Goal: Task Accomplishment & Management: Complete application form

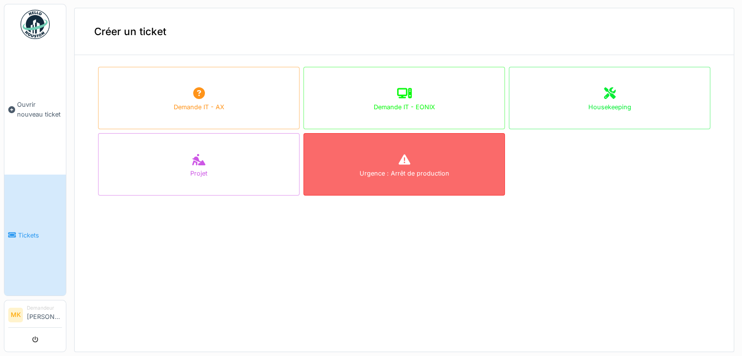
click at [429, 178] on div "Urgence : Arrêt de production" at bounding box center [405, 164] width 202 height 62
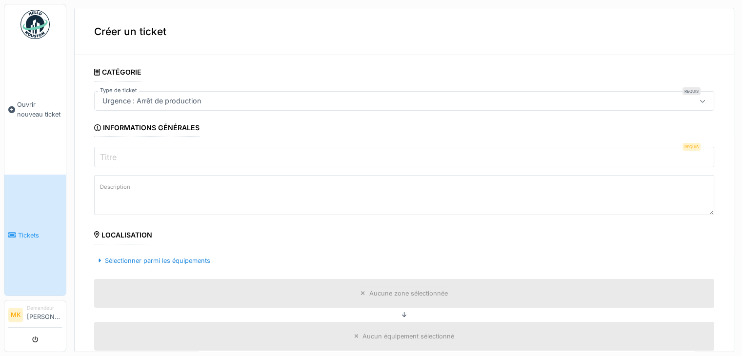
click at [152, 160] on input "Titre" at bounding box center [404, 157] width 620 height 20
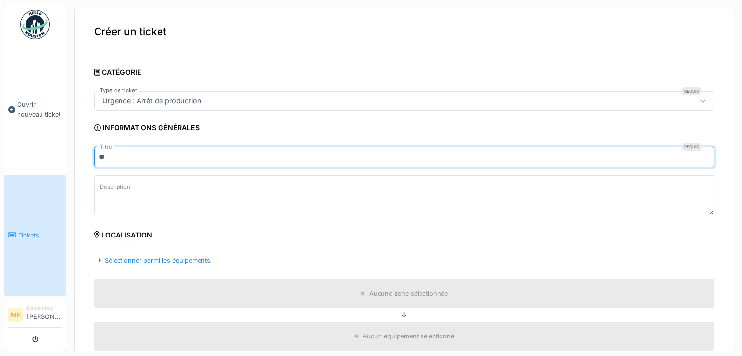
type input "*"
type input "**********"
click at [103, 188] on label "Description" at bounding box center [115, 187] width 34 height 12
click at [103, 188] on textarea "Description" at bounding box center [404, 195] width 620 height 40
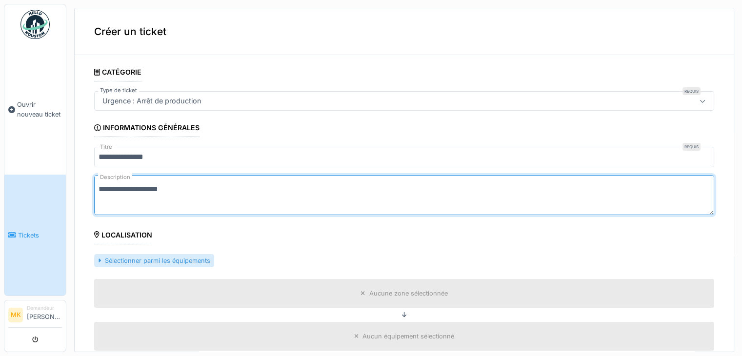
type textarea "**********"
click at [162, 264] on div "Sélectionner parmi les équipements" at bounding box center [154, 260] width 120 height 13
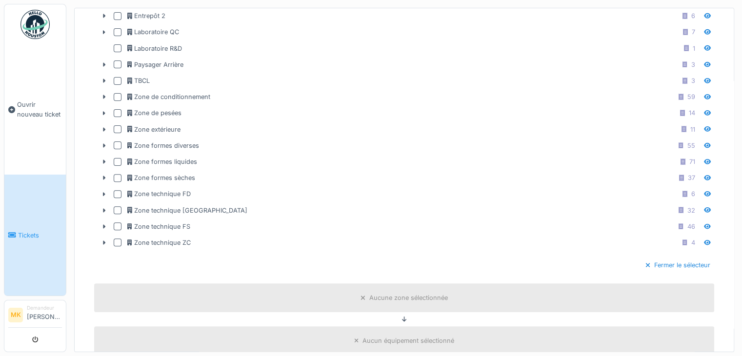
scroll to position [299, 0]
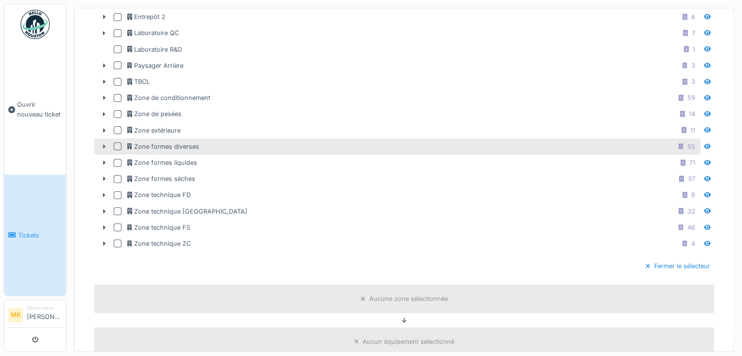
click at [104, 143] on icon at bounding box center [104, 146] width 8 height 6
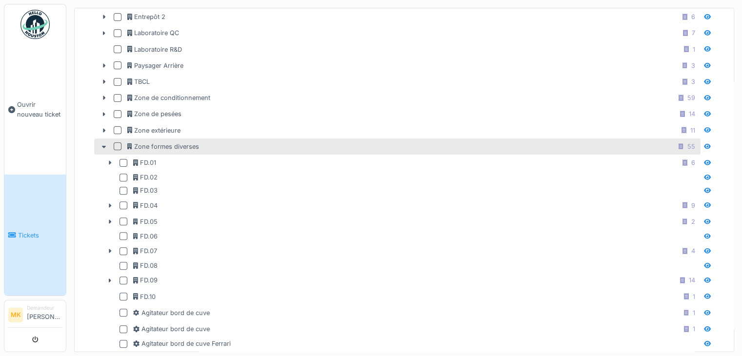
click at [114, 143] on div at bounding box center [118, 147] width 8 height 8
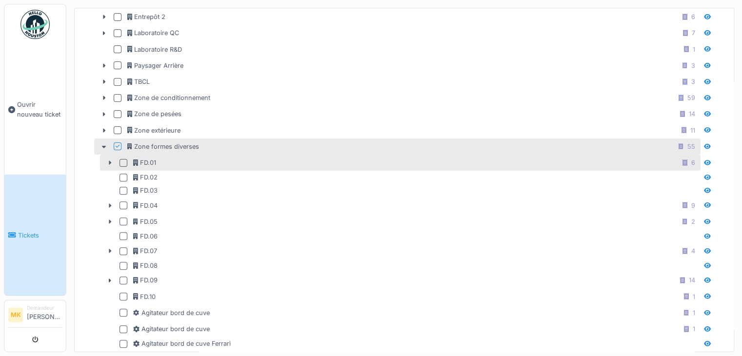
click at [124, 159] on div at bounding box center [124, 163] width 8 height 8
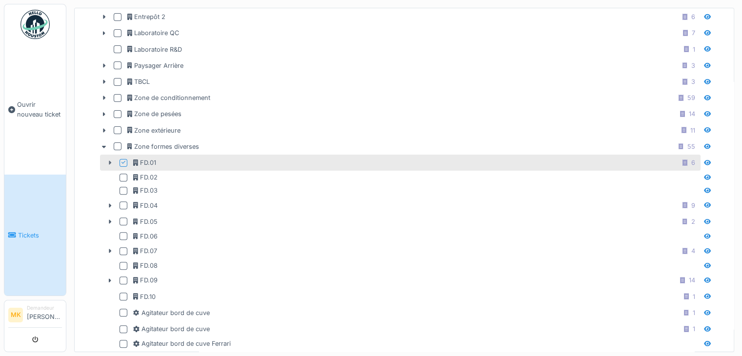
click at [106, 161] on icon at bounding box center [110, 163] width 8 height 6
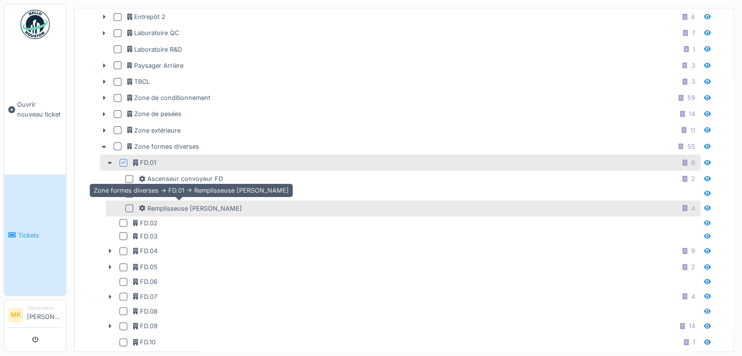
click at [181, 207] on div "Remplisseuse Groninger" at bounding box center [190, 208] width 103 height 9
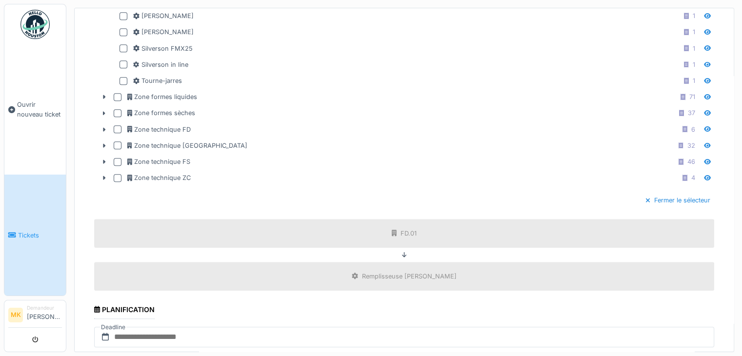
scroll to position [1026, 0]
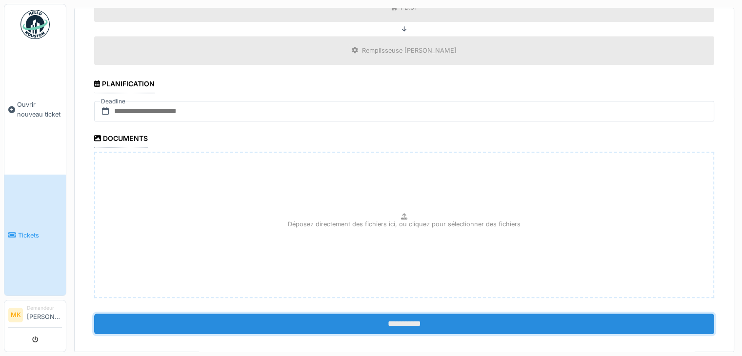
click at [416, 315] on input "**********" at bounding box center [404, 324] width 620 height 20
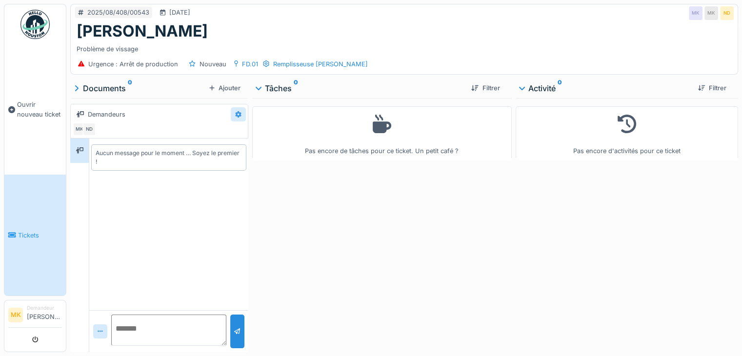
click at [236, 107] on div at bounding box center [238, 114] width 15 height 14
click at [238, 135] on icon at bounding box center [236, 135] width 5 height 5
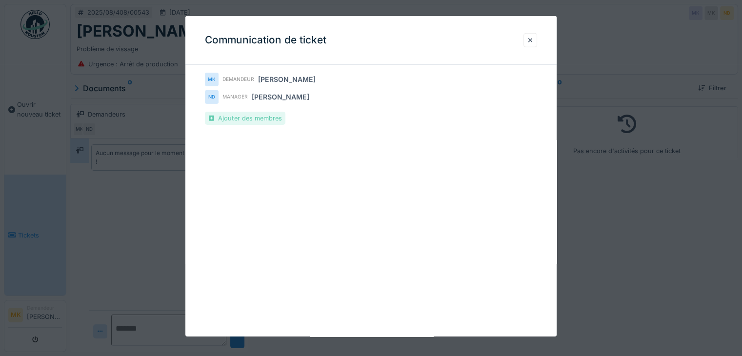
click at [271, 117] on div "Ajouter des membres" at bounding box center [245, 118] width 81 height 13
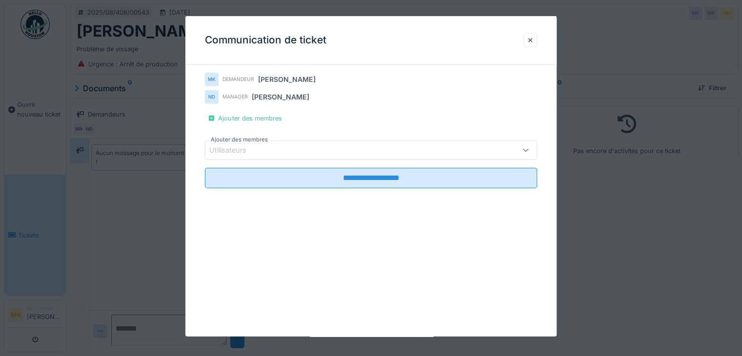
click at [293, 149] on div "Utilisateurs" at bounding box center [350, 150] width 283 height 11
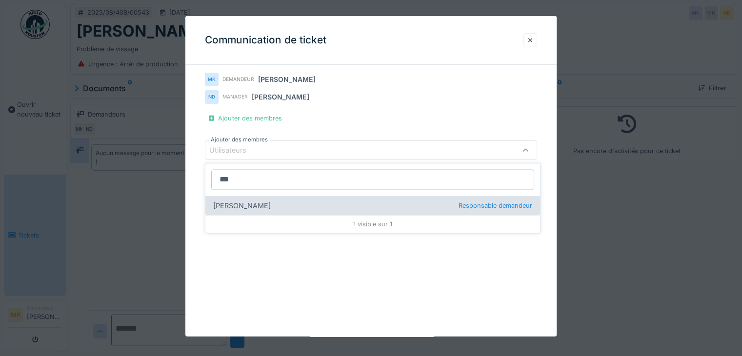
type input "***"
click at [459, 204] on span "Responsable demandeur" at bounding box center [496, 205] width 74 height 9
type input "****"
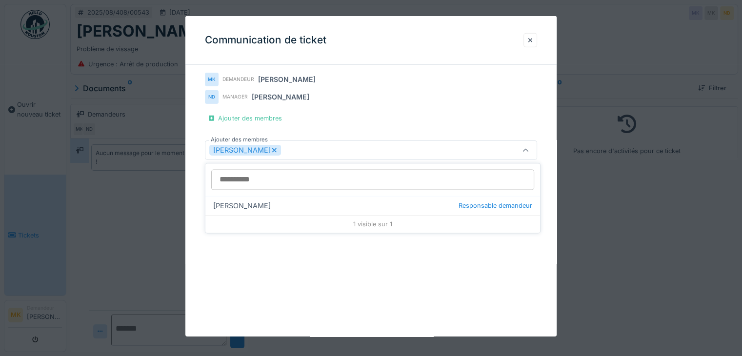
click at [529, 148] on icon at bounding box center [526, 150] width 6 height 6
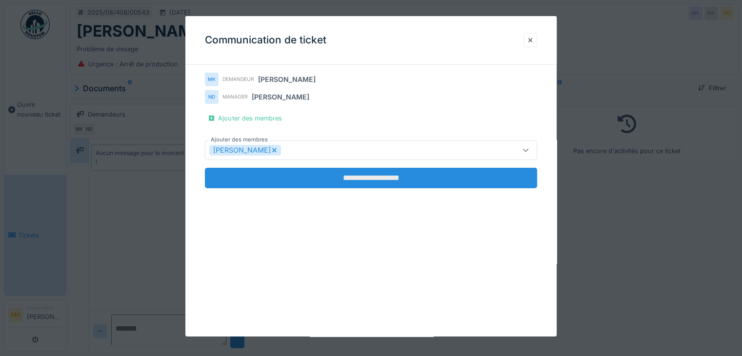
click at [404, 175] on input "**********" at bounding box center [371, 178] width 332 height 20
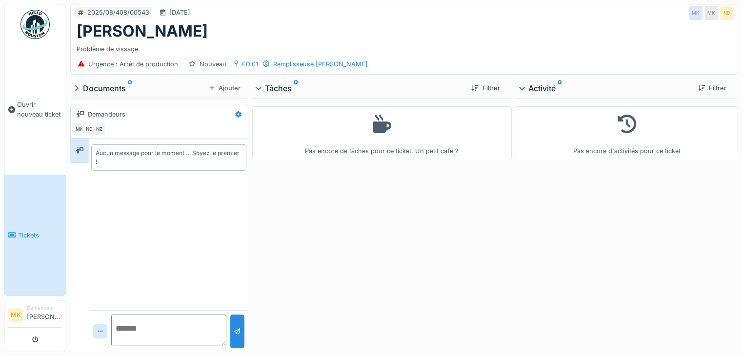
click at [36, 231] on span "Tickets" at bounding box center [40, 235] width 44 height 9
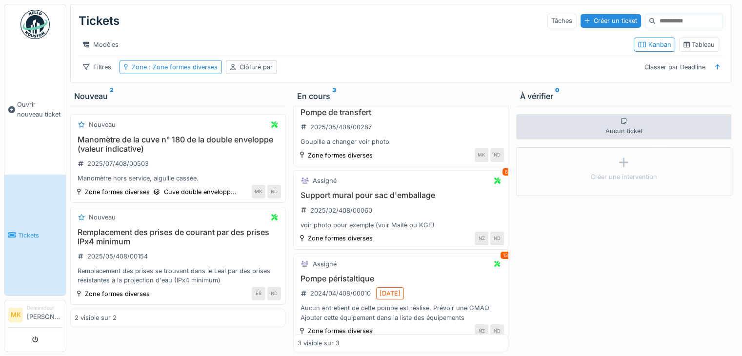
scroll to position [52, 0]
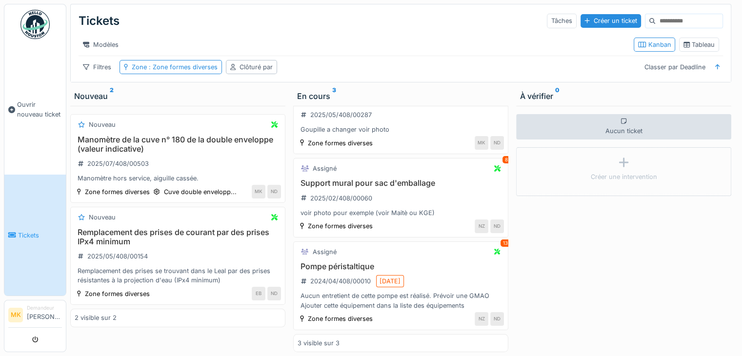
click at [84, 323] on div "2 visible sur 2" at bounding box center [96, 317] width 42 height 9
click at [24, 235] on link "Tickets" at bounding box center [34, 235] width 61 height 121
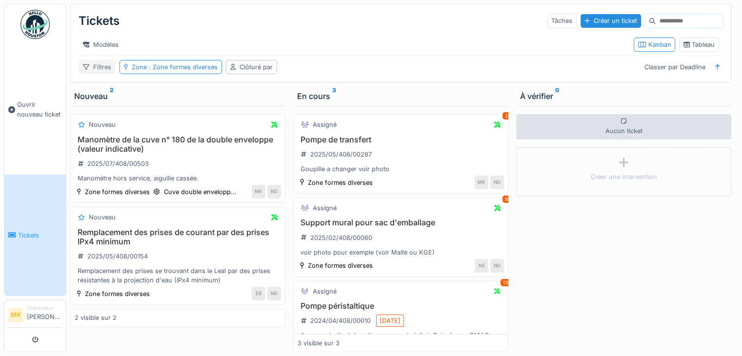
click at [102, 74] on div "Filtres" at bounding box center [97, 67] width 37 height 14
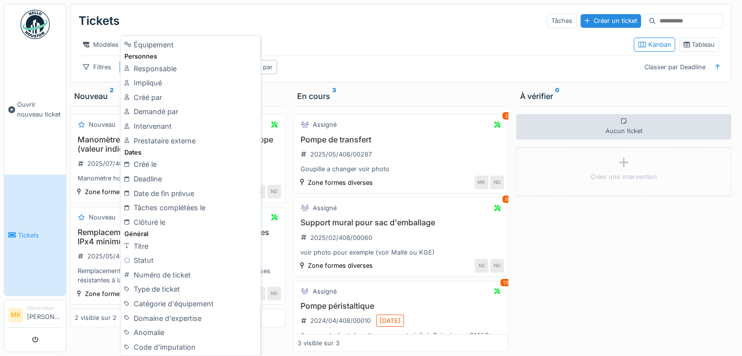
scroll to position [124, 0]
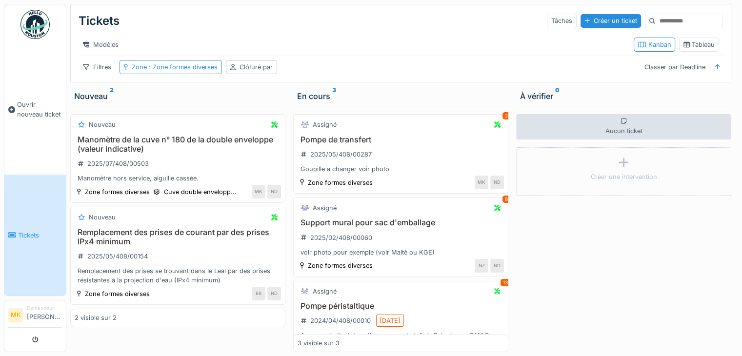
click at [327, 69] on div "Filtres Zone : Zone formes diverses Clôturé par Classer par Deadline" at bounding box center [401, 67] width 645 height 14
click at [30, 202] on link "Tickets" at bounding box center [34, 235] width 61 height 121
click at [173, 71] on span ": Zone formes diverses" at bounding box center [182, 66] width 71 height 7
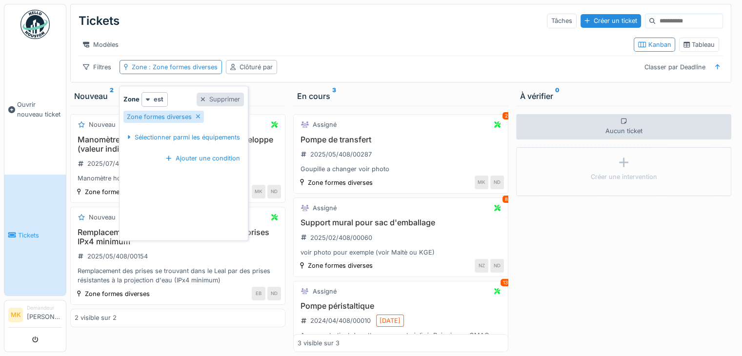
click at [227, 106] on div "Supprimer" at bounding box center [220, 99] width 47 height 13
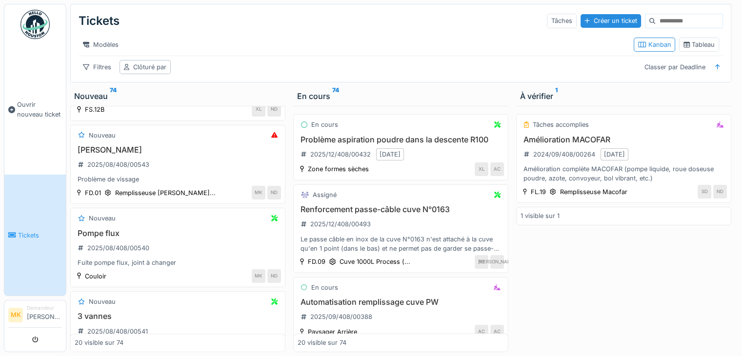
scroll to position [526, 0]
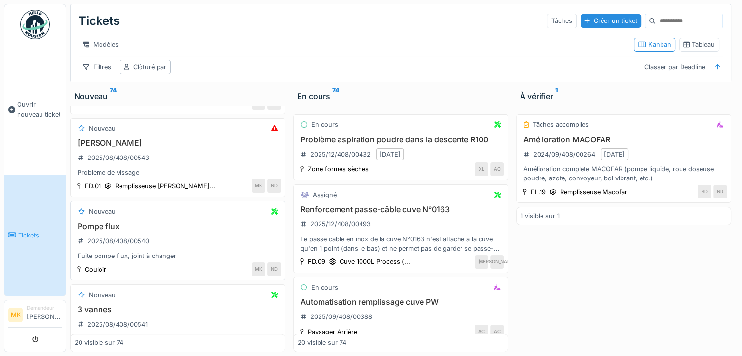
click at [111, 243] on div "Pompe flux 2025/08/408/00540 Fuite pompe flux, joint à changer" at bounding box center [178, 241] width 206 height 39
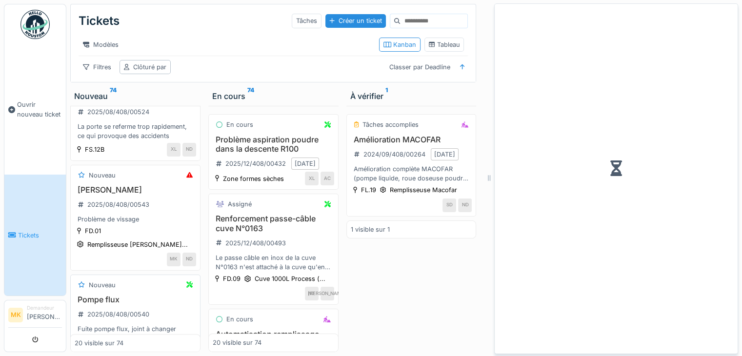
scroll to position [619, 0]
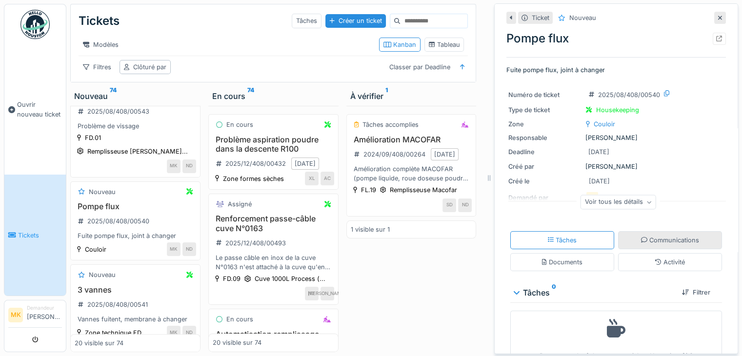
click at [641, 242] on div "Communications" at bounding box center [670, 240] width 58 height 9
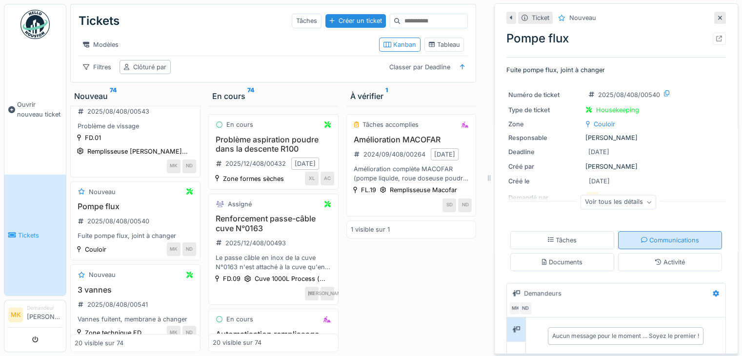
scroll to position [23, 0]
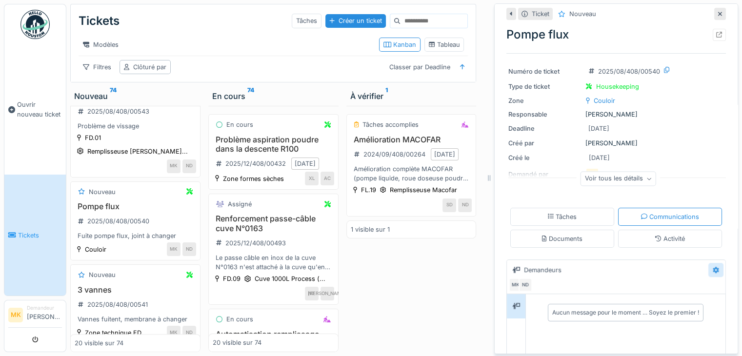
click at [713, 267] on icon at bounding box center [716, 270] width 6 height 6
click at [686, 285] on div "Modifier" at bounding box center [678, 292] width 40 height 15
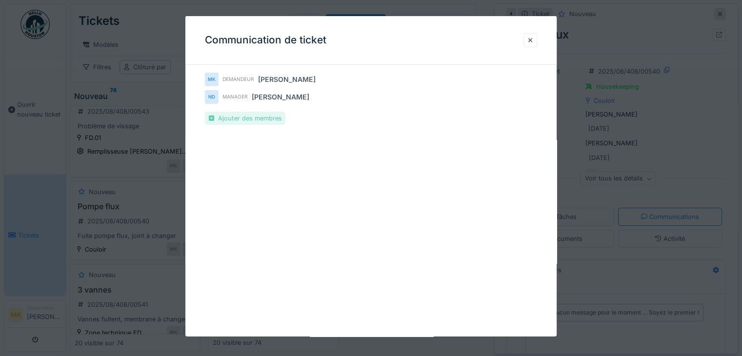
click at [252, 118] on div "Ajouter des membres" at bounding box center [245, 118] width 81 height 13
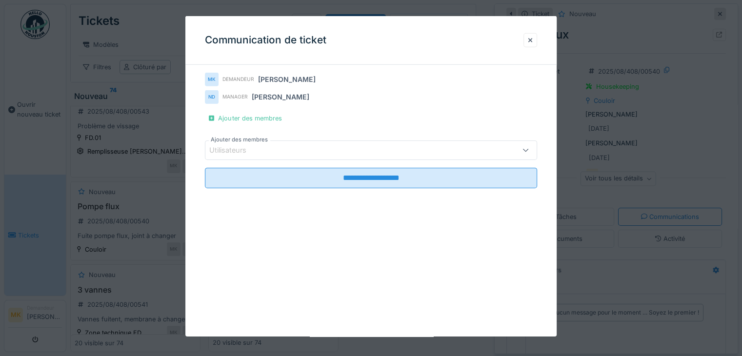
click at [285, 149] on div "Utilisateurs" at bounding box center [350, 150] width 283 height 11
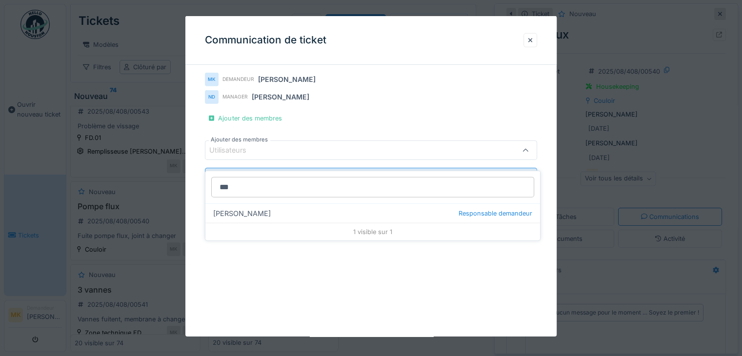
type input "***"
click at [528, 149] on icon at bounding box center [525, 150] width 5 height 3
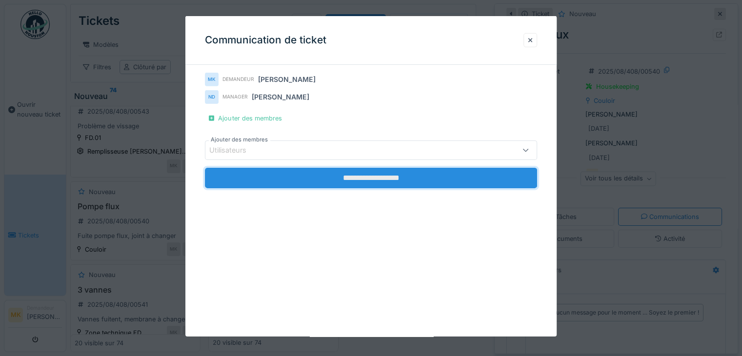
click at [407, 175] on input "**********" at bounding box center [371, 178] width 332 height 20
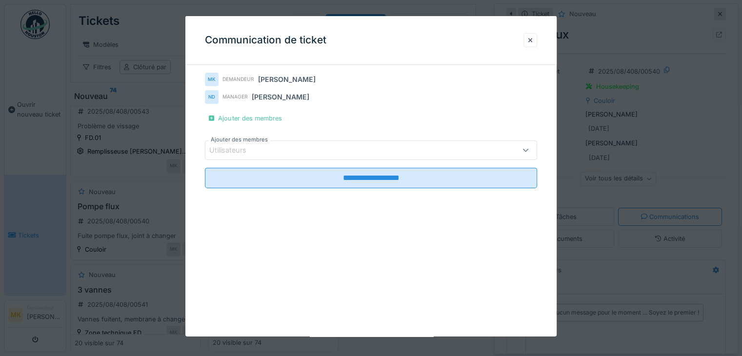
click at [307, 151] on div "Utilisateurs" at bounding box center [350, 150] width 283 height 11
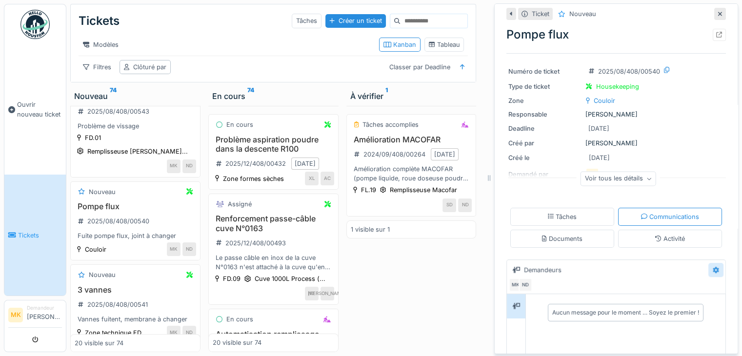
click at [713, 267] on icon at bounding box center [716, 270] width 6 height 6
click at [678, 285] on div "Modifier" at bounding box center [678, 292] width 40 height 15
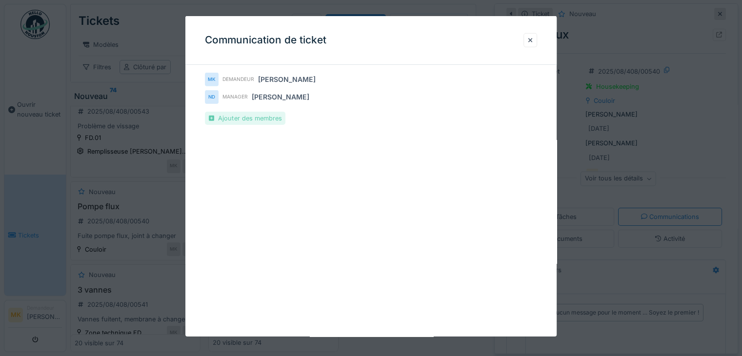
click at [269, 115] on div "Ajouter des membres" at bounding box center [245, 118] width 81 height 13
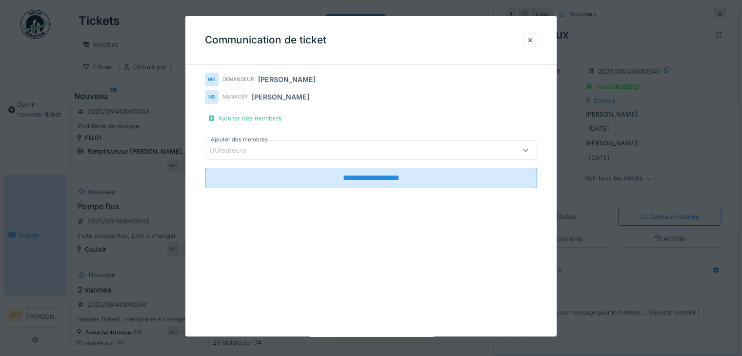
click at [274, 151] on div "Utilisateurs" at bounding box center [350, 150] width 283 height 11
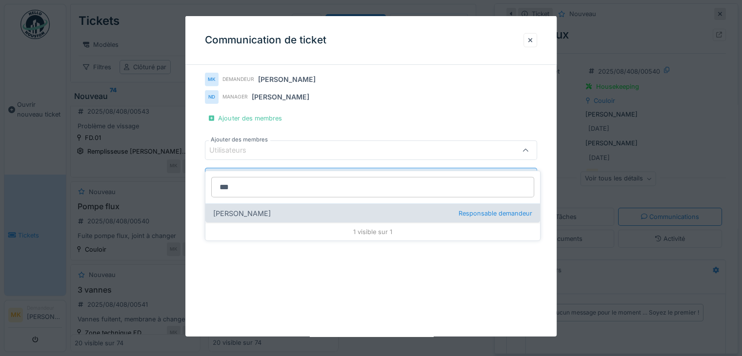
type input "***"
click at [463, 209] on span "Responsable demandeur" at bounding box center [496, 213] width 74 height 9
type input "****"
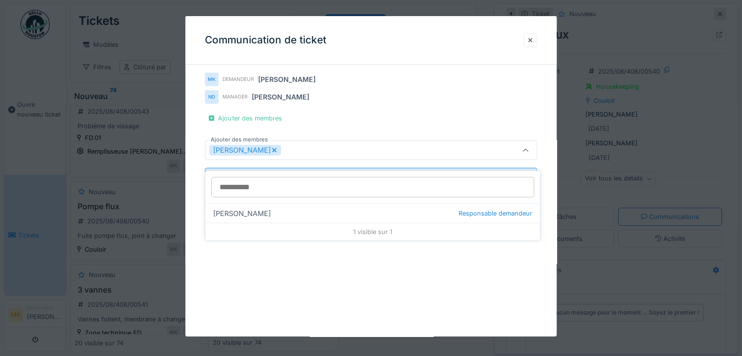
click at [528, 150] on icon at bounding box center [525, 150] width 5 height 3
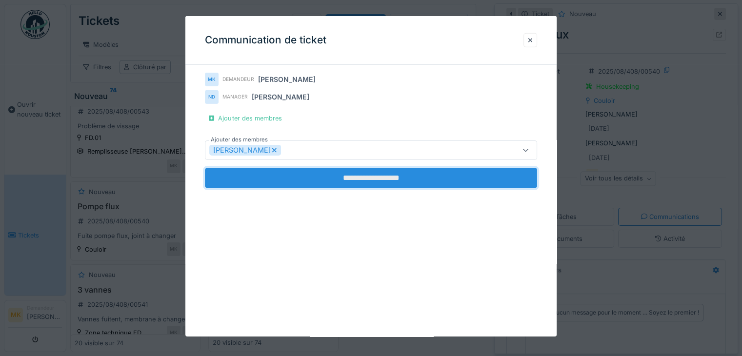
click at [418, 177] on input "**********" at bounding box center [371, 178] width 332 height 20
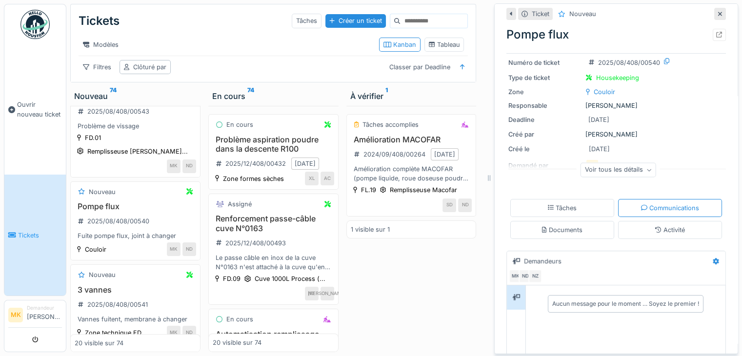
scroll to position [5, 0]
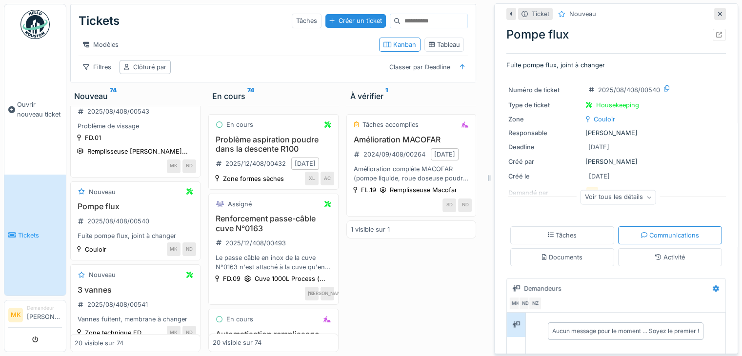
click at [718, 11] on icon at bounding box center [720, 14] width 5 height 6
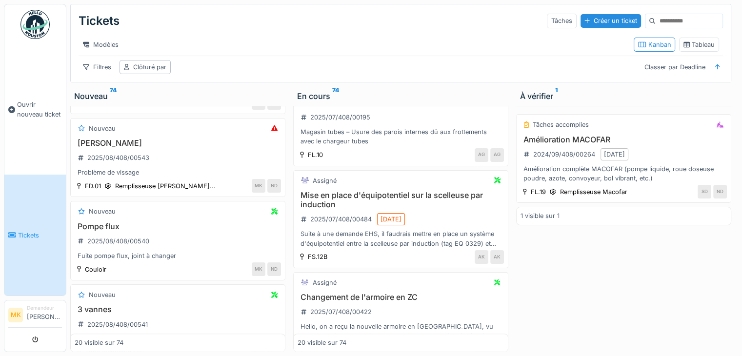
scroll to position [1156, 0]
